Goal: Task Accomplishment & Management: Manage account settings

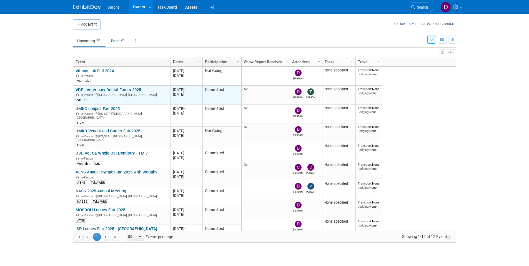
click at [131, 89] on link "VDF - Veterinary Dental Forum 2025" at bounding box center [109, 89] width 66 height 5
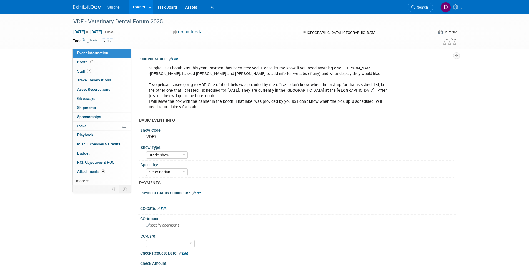
select select "Trade Show"
select select "Veterinarian"
select select "No"
click at [84, 173] on span "Attachments 4" at bounding box center [91, 171] width 28 height 4
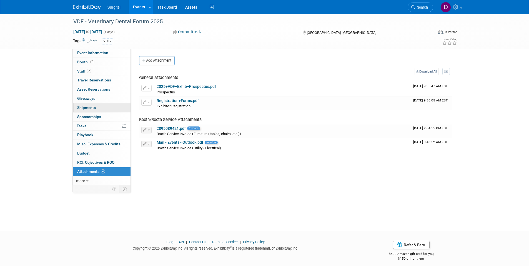
click at [84, 106] on span "Shipments 0" at bounding box center [86, 107] width 19 height 4
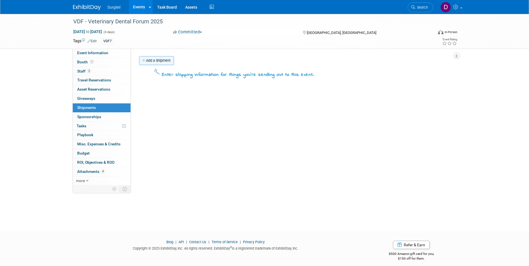
click at [153, 61] on link "Add a Shipment" at bounding box center [156, 60] width 35 height 9
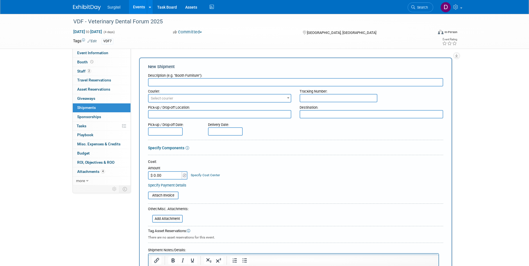
click at [171, 86] on input "text" at bounding box center [295, 82] width 295 height 8
click at [185, 80] on input "text" at bounding box center [295, 82] width 295 height 8
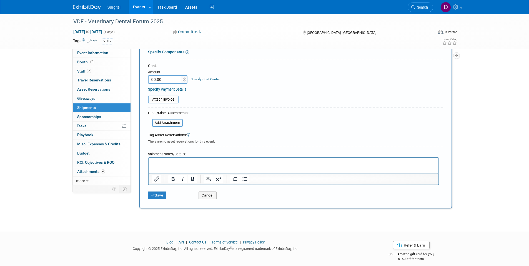
scroll to position [107, 0]
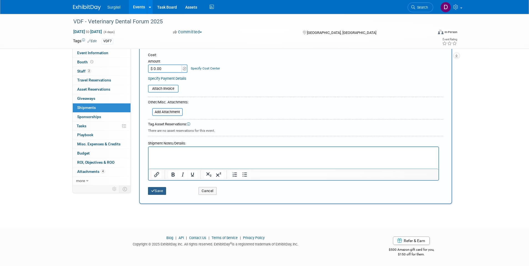
type input "RETURN LABELS FOR TWO WET LAB CASES NEED TO BE CREATED!!"
click at [162, 189] on button "Save" at bounding box center [157, 191] width 18 height 8
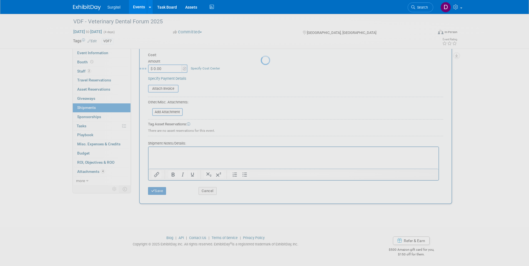
scroll to position [4, 0]
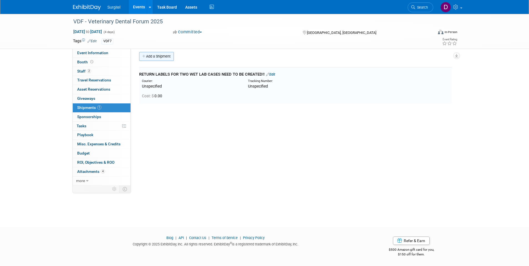
click at [156, 55] on link "Add a Shipment" at bounding box center [156, 56] width 35 height 9
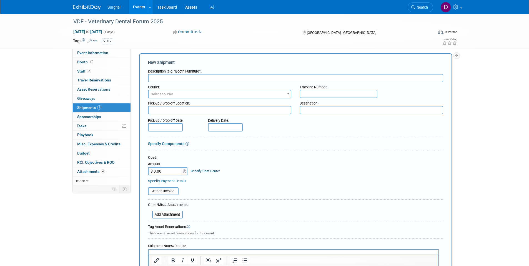
scroll to position [0, 0]
click at [196, 78] on input "text" at bounding box center [295, 78] width 295 height 8
paste input "one of the crates from CVMA(delivered)"
type input "one of the crates from CVMA(delivered)"
click at [320, 92] on input "text" at bounding box center [339, 94] width 78 height 8
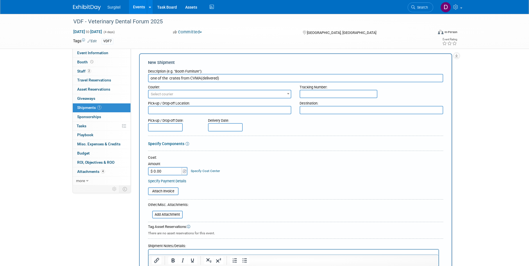
click at [306, 90] on input "text" at bounding box center [339, 94] width 78 height 8
paste input "1Z40TPJ40324627269"
type input "1Z40TPJ40324627269"
click at [224, 129] on input "text" at bounding box center [225, 127] width 35 height 8
click at [250, 178] on span "17" at bounding box center [250, 177] width 11 height 11
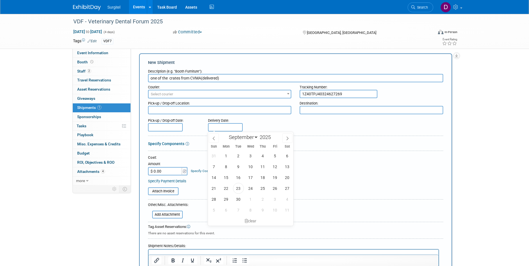
type input "Sep 17, 2025"
click at [265, 126] on div "Delivery Date: Sep 17, 2025" at bounding box center [242, 124] width 76 height 16
click at [241, 79] on input "one of the crates from CVMA(delivered)" at bounding box center [295, 78] width 295 height 8
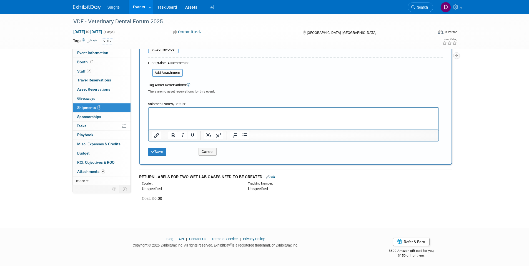
scroll to position [147, 0]
click at [146, 150] on div "Save" at bounding box center [169, 148] width 51 height 11
click at [157, 150] on button "Save" at bounding box center [157, 151] width 18 height 8
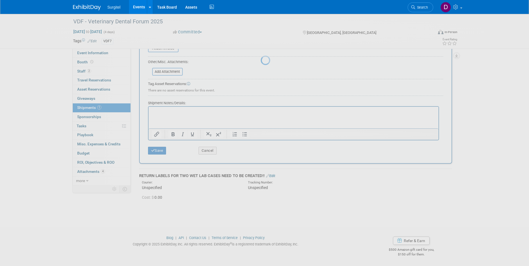
scroll to position [4, 0]
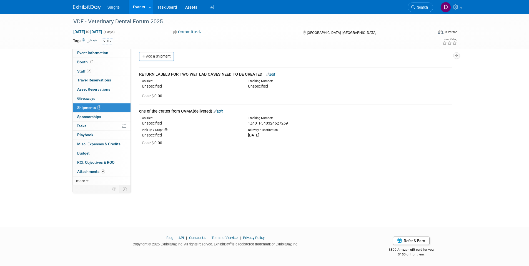
click at [502, 109] on div "VDF - Veterinary Dental Forum 2025 Sep 24, 2025 to Sep 27, 2025 (4 days) Sep 24…" at bounding box center [264, 113] width 529 height 207
click at [81, 61] on span "Booth" at bounding box center [85, 62] width 17 height 4
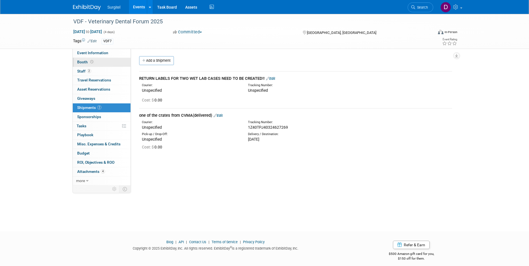
select select "8' Fabric Popup"
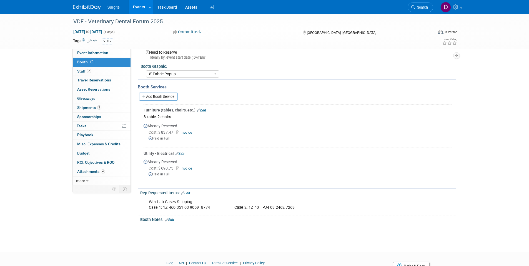
scroll to position [55, 0]
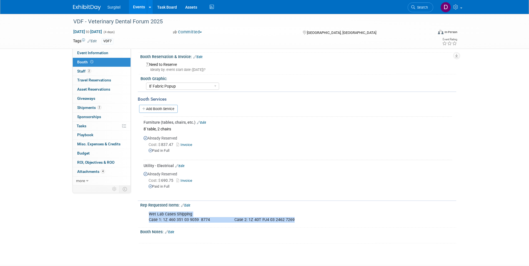
drag, startPoint x: 293, startPoint y: 218, endPoint x: 314, endPoint y: 215, distance: 21.2
click at [149, 215] on div "Wet Lab Cases Shipping Case 1: 1Z 460 351 03 9059 8774 Case 2: 1Z 40T PJ4 03 24…" at bounding box center [270, 217] width 250 height 17
